Goal: Information Seeking & Learning: Find specific fact

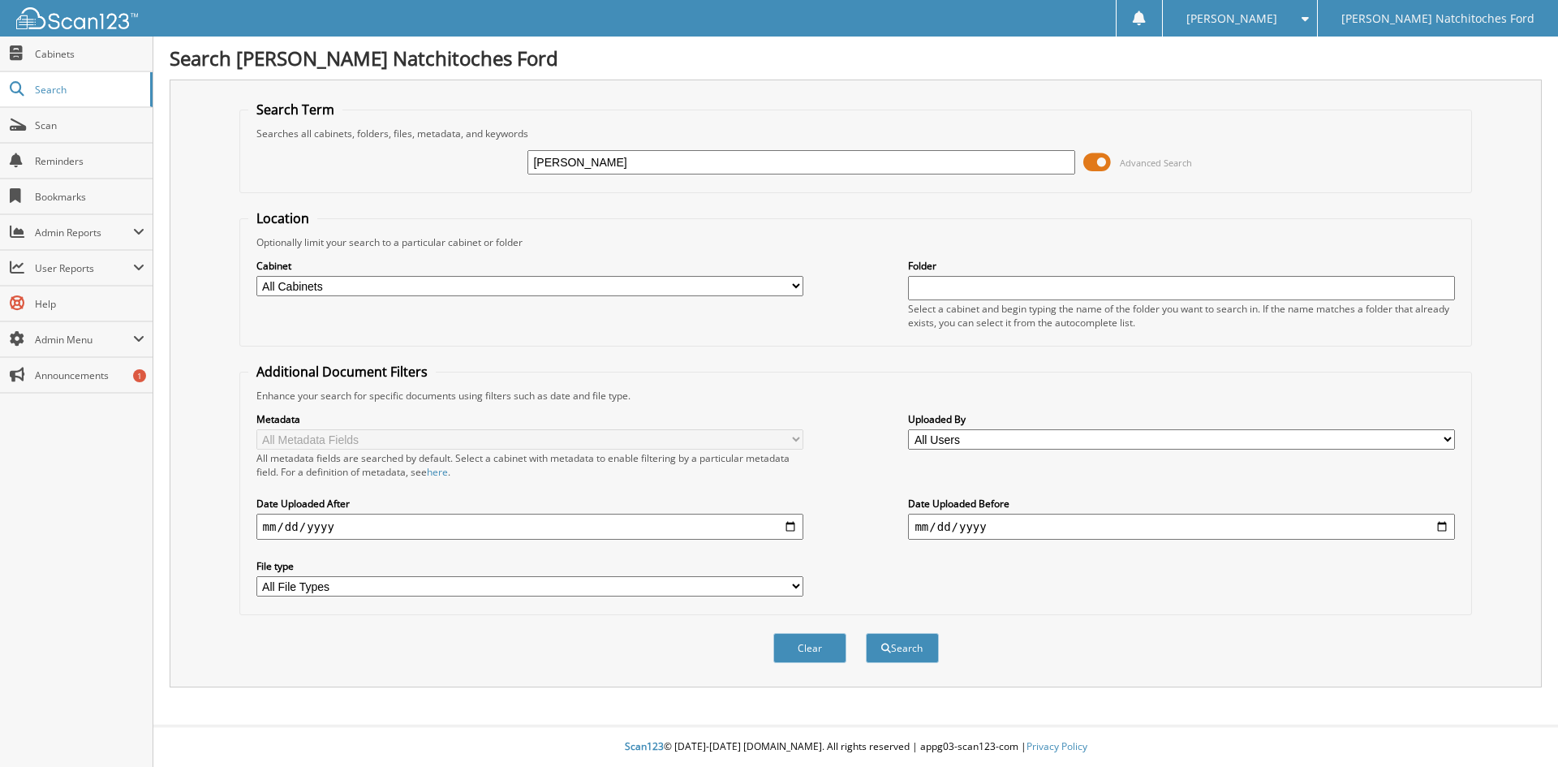
type input "[PERSON_NAME]"
click at [866, 633] on button "Search" at bounding box center [902, 648] width 73 height 30
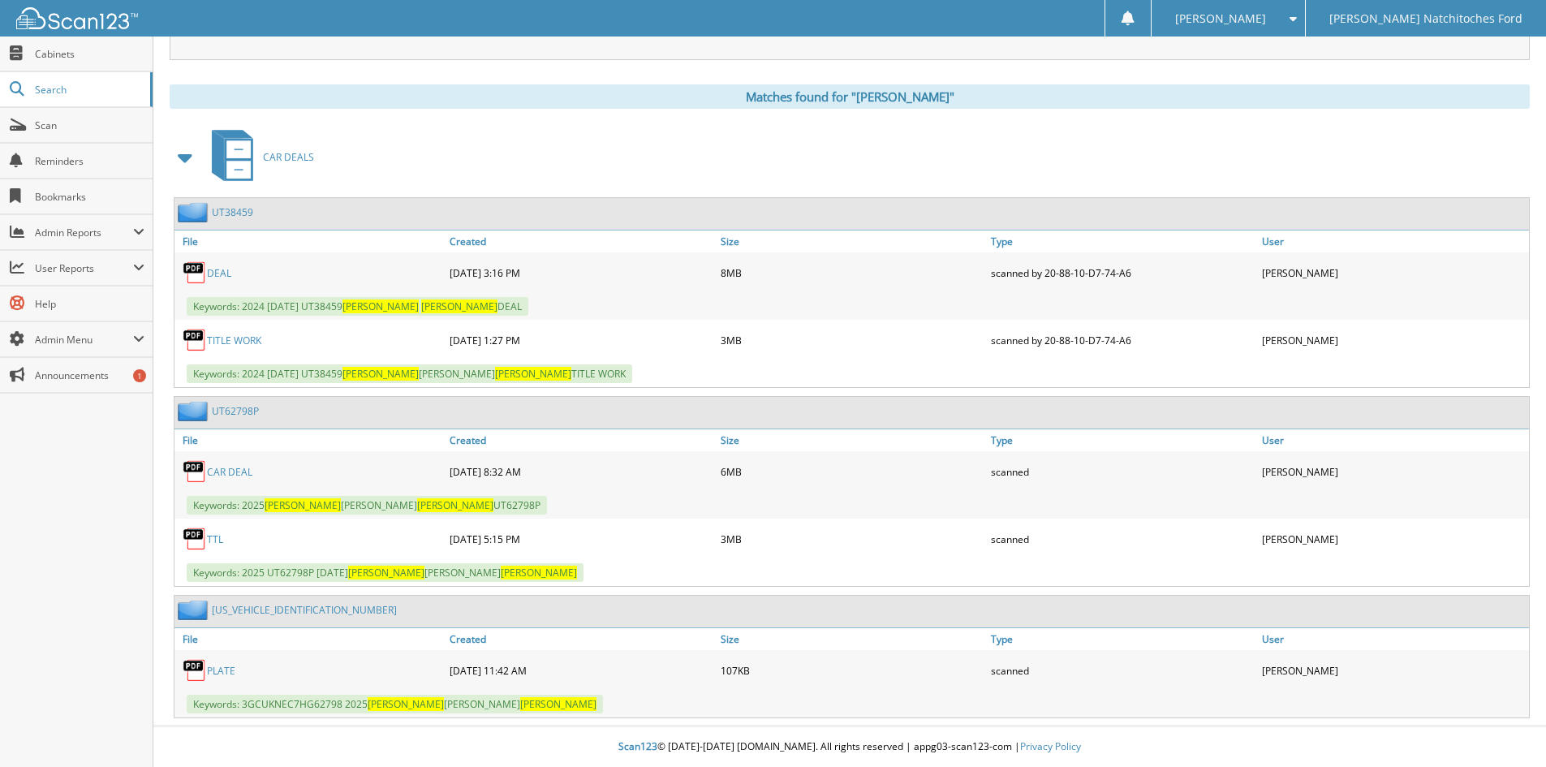
scroll to position [628, 0]
click at [220, 670] on link "PLATE" at bounding box center [221, 671] width 28 height 14
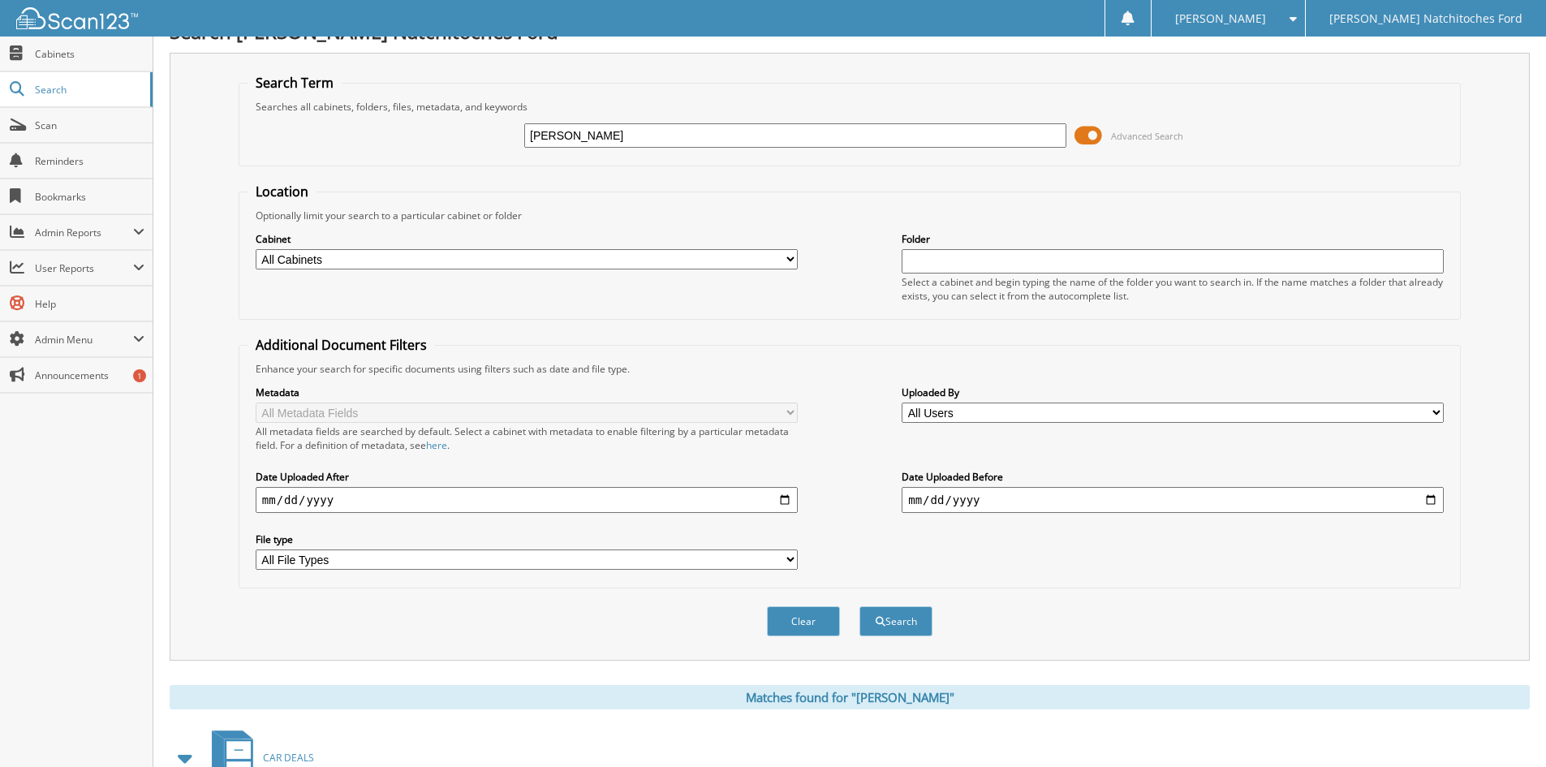
scroll to position [19, 0]
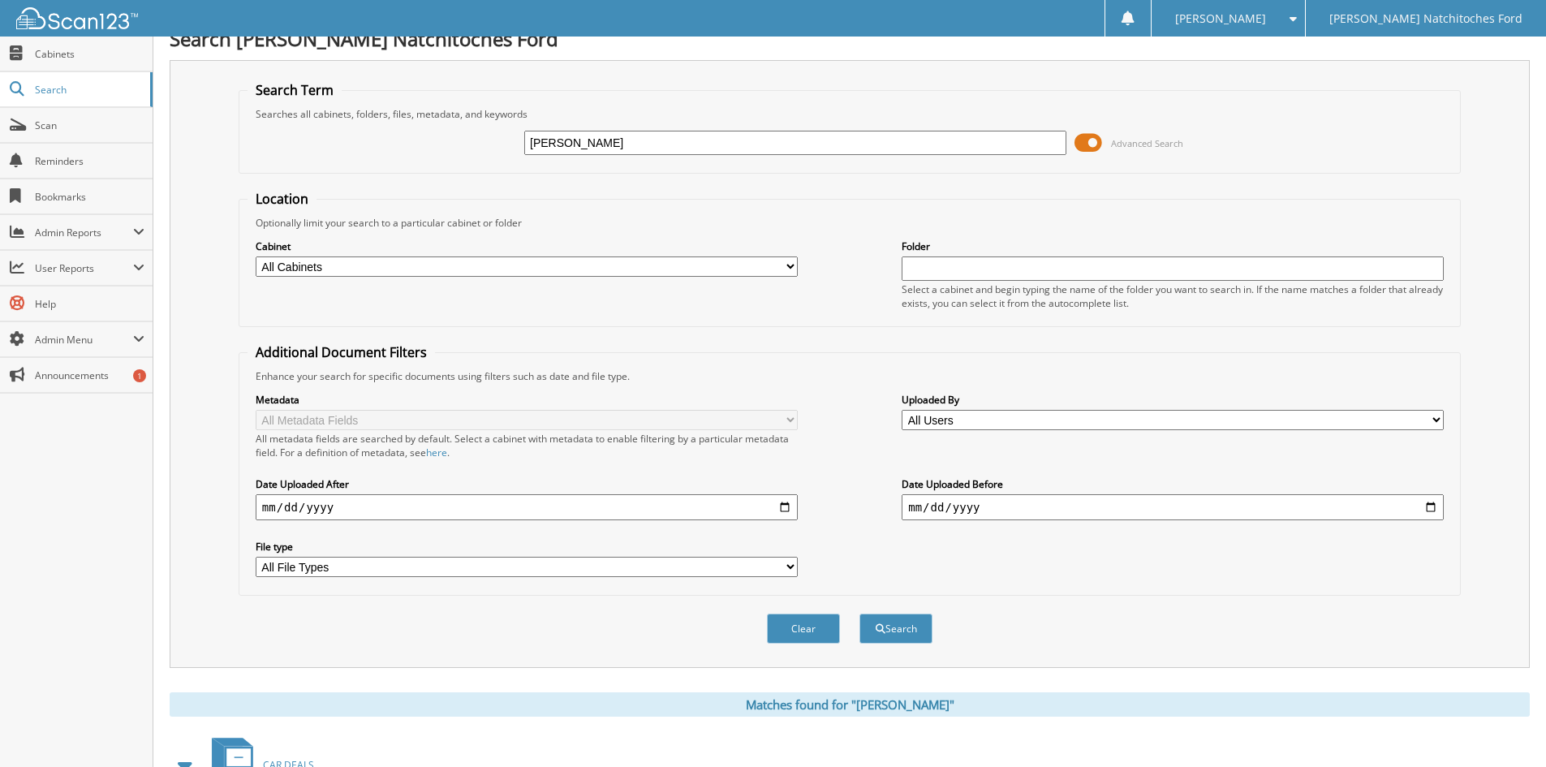
drag, startPoint x: 645, startPoint y: 141, endPoint x: 448, endPoint y: 150, distance: 197.4
click at [448, 150] on div "[PERSON_NAME] Advanced Search" at bounding box center [850, 143] width 1204 height 44
type input "[PERSON_NAME]"
click at [859, 614] on button "Search" at bounding box center [895, 629] width 73 height 30
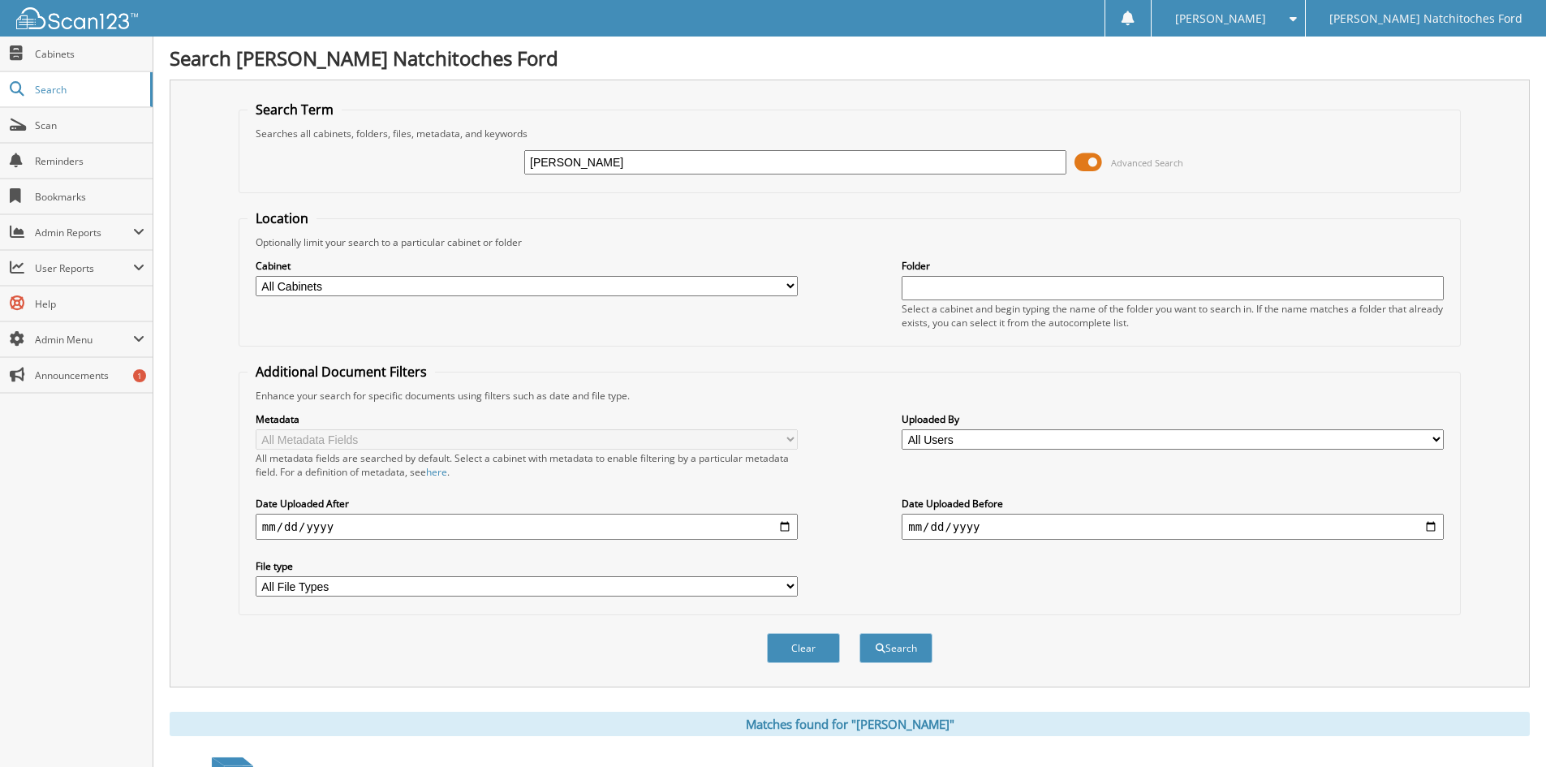
drag, startPoint x: 656, startPoint y: 161, endPoint x: 432, endPoint y: 187, distance: 225.4
click at [437, 187] on fieldset "Search Term Searches all cabinets, folders, files, metadata, and keywords JONAT…" at bounding box center [850, 147] width 1222 height 93
type input "JONATHAN GUERRERRO"
click at [859, 633] on button "Search" at bounding box center [895, 648] width 73 height 30
click at [77, 239] on span "Admin Reports" at bounding box center [76, 232] width 153 height 35
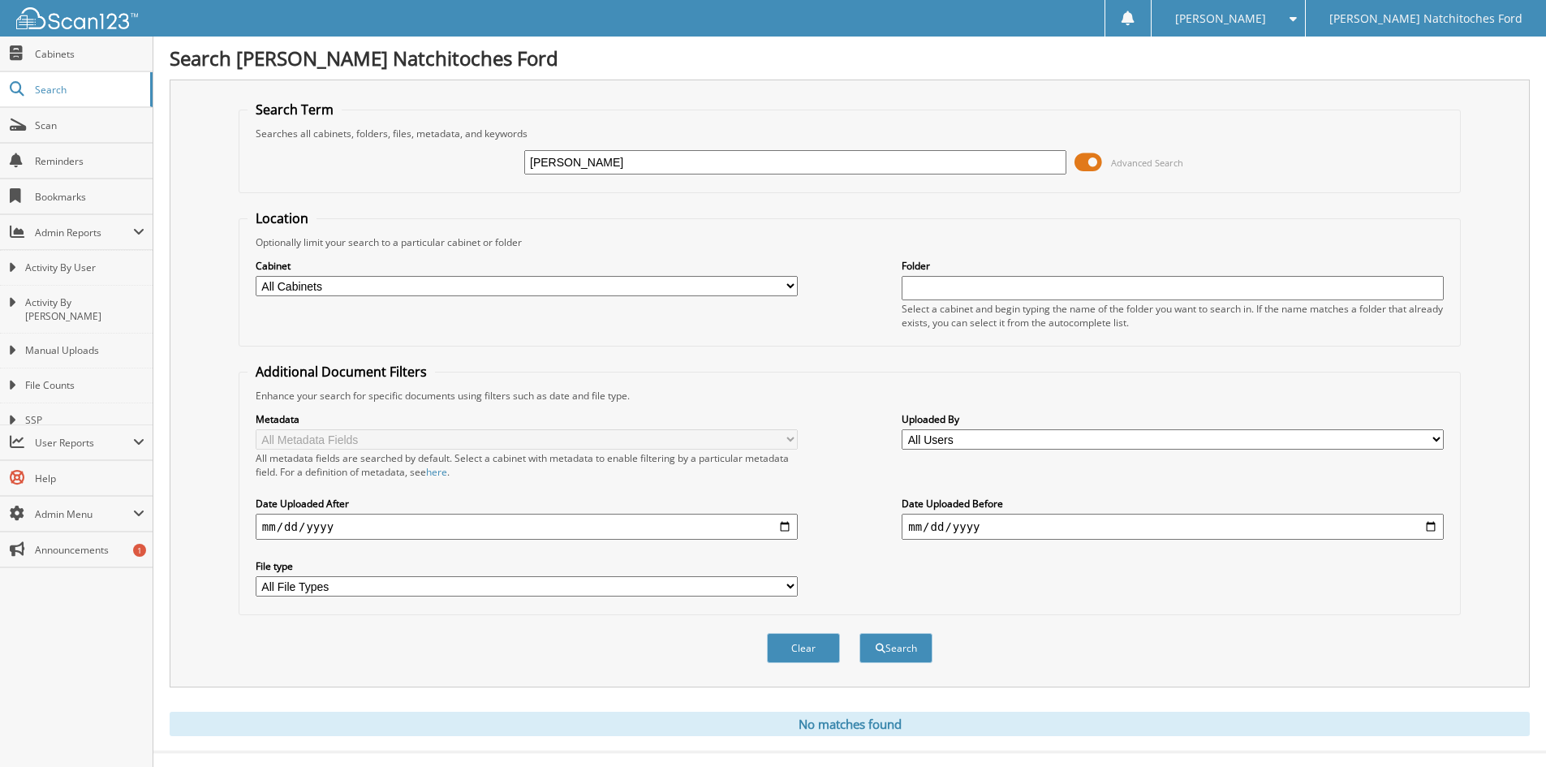
drag, startPoint x: 690, startPoint y: 159, endPoint x: 596, endPoint y: 154, distance: 93.5
click at [596, 154] on input "JONATHAN GUERRERRO" at bounding box center [795, 162] width 542 height 24
type input "[PERSON_NAME]"
click at [904, 644] on button "Search" at bounding box center [895, 648] width 73 height 30
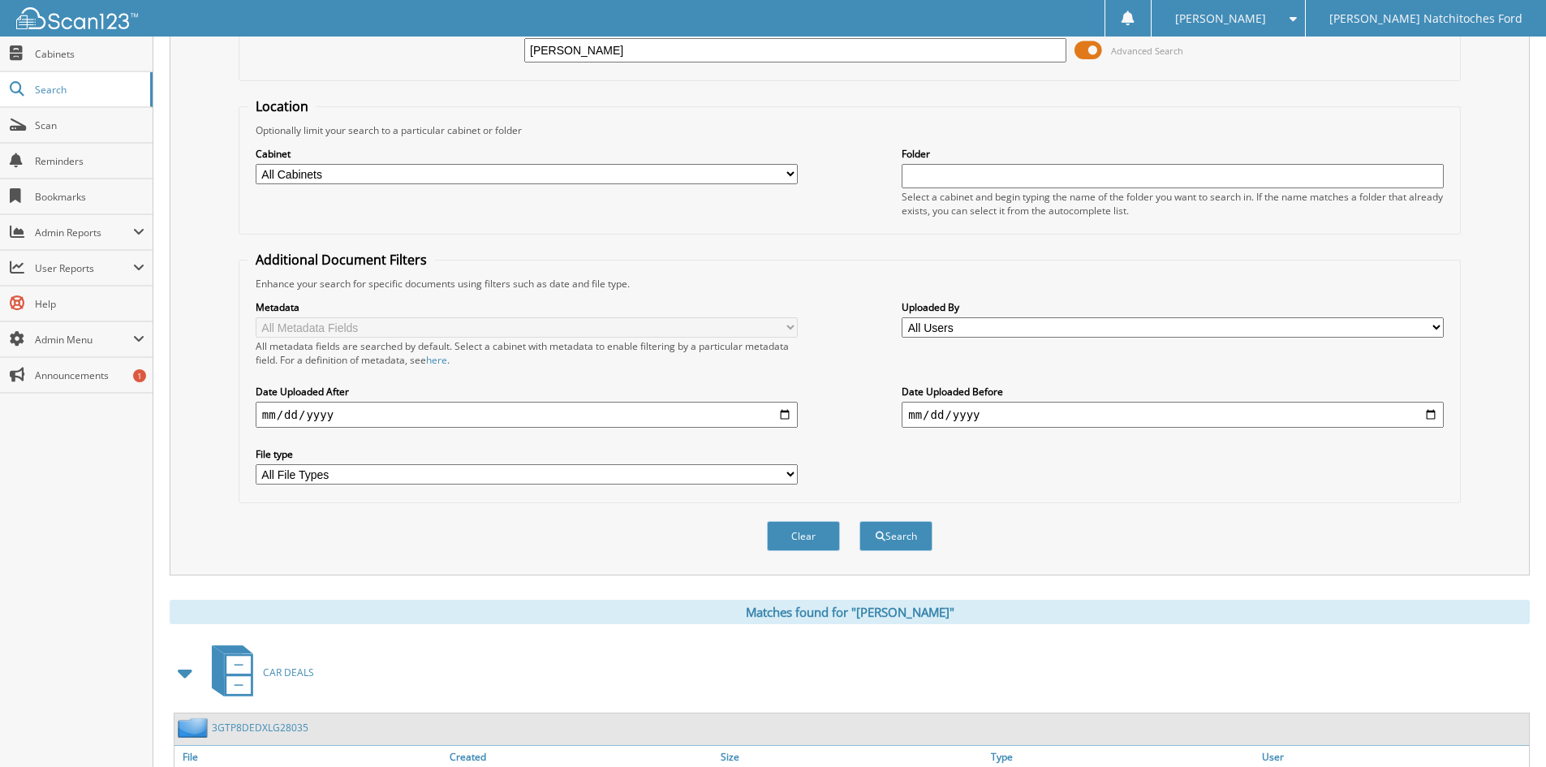
scroll to position [230, 0]
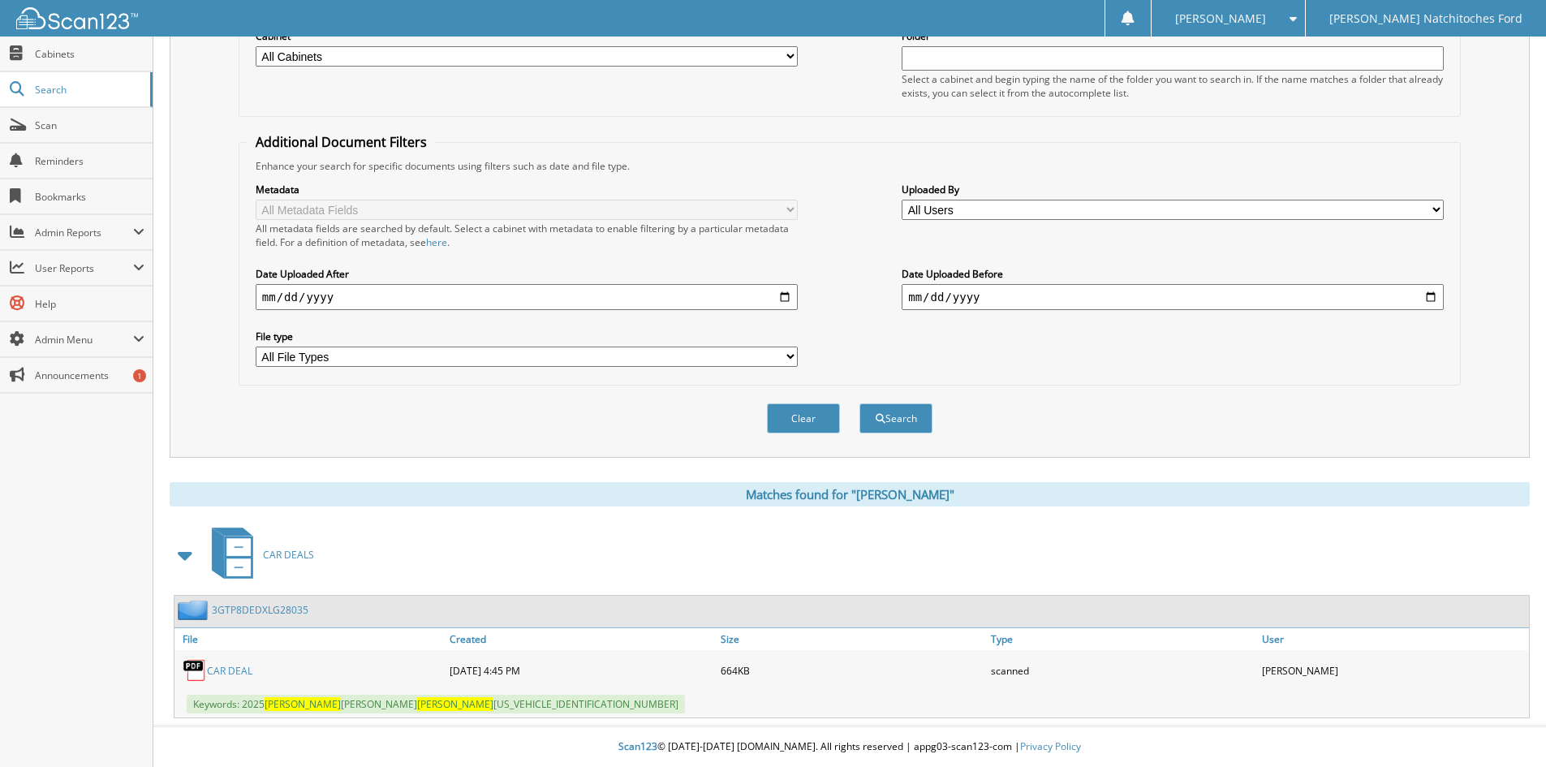
click at [239, 671] on link "CAR DEAL" at bounding box center [229, 671] width 45 height 14
